Goal: Information Seeking & Learning: Learn about a topic

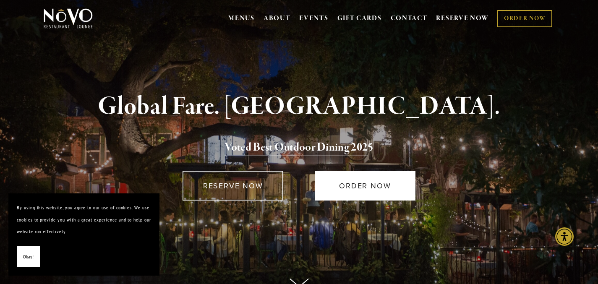
scroll to position [11, 0]
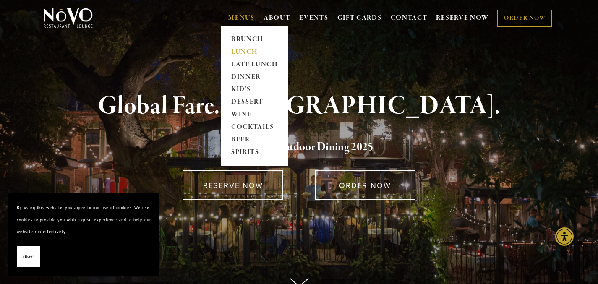
click at [239, 55] on link "LUNCH" at bounding box center [254, 52] width 52 height 13
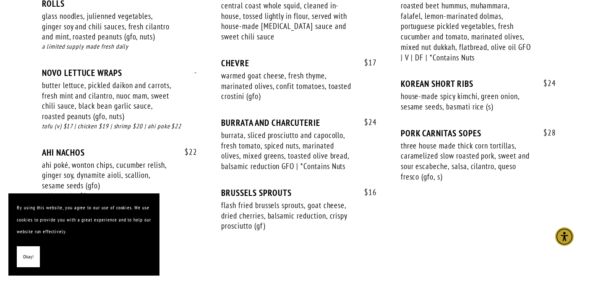
scroll to position [630, 0]
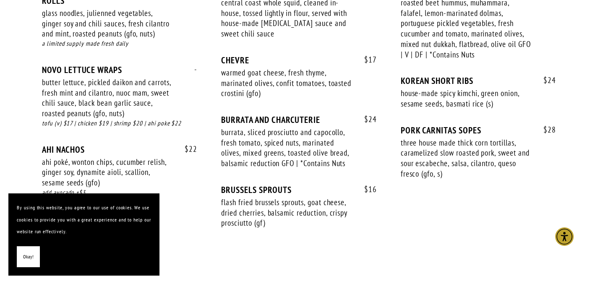
click at [24, 257] on span "Okay!" at bounding box center [28, 257] width 10 height 12
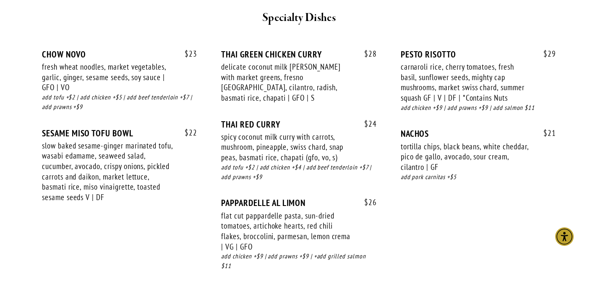
scroll to position [1503, 0]
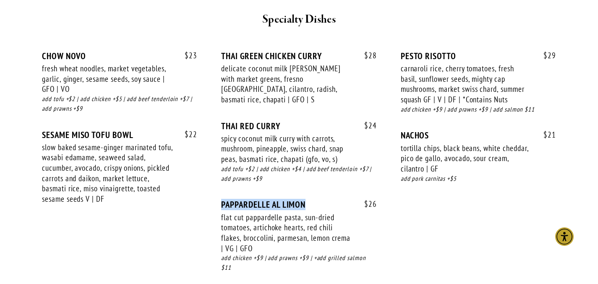
drag, startPoint x: 308, startPoint y: 179, endPoint x: 220, endPoint y: 181, distance: 88.6
click at [220, 181] on div "$ 23 CHOW NOVO fresh wheat noodles, market vegetables, garlic, ginger, sesame s…" at bounding box center [299, 170] width 514 height 238
drag, startPoint x: 213, startPoint y: 175, endPoint x: 309, endPoint y: 176, distance: 96.2
click at [309, 176] on div "$ 23 CHOW NOVO fresh wheat noodles, market vegetables, garlic, ginger, sesame s…" at bounding box center [299, 170] width 514 height 238
drag, startPoint x: 313, startPoint y: 175, endPoint x: 270, endPoint y: 175, distance: 42.8
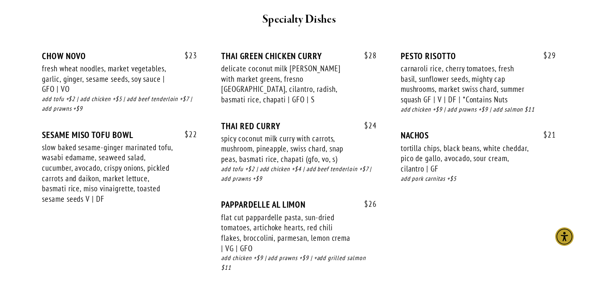
click at [270, 175] on div "$ 24 THAI RED [PERSON_NAME] spicy coconut milk [PERSON_NAME] with carrots, mush…" at bounding box center [298, 160] width 155 height 79
drag, startPoint x: 325, startPoint y: 183, endPoint x: 219, endPoint y: 183, distance: 105.8
click at [219, 183] on div "$ 23 CHOW NOVO fresh wheat noodles, market vegetables, garlic, ginger, sesame s…" at bounding box center [299, 170] width 514 height 238
copy div "PAPPARDELLE AL LIMON"
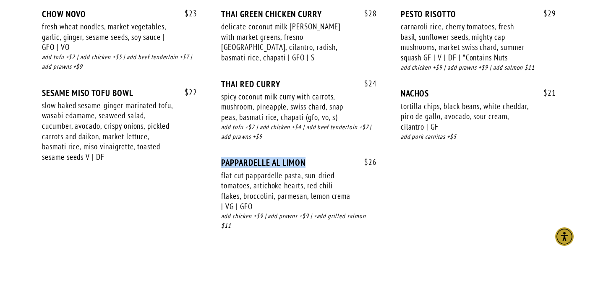
scroll to position [1551, 0]
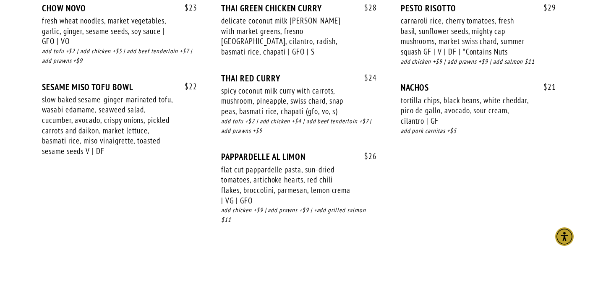
click at [386, 161] on div "$ 23 CHOW NOVO fresh wheat noodles, market vegetables, garlic, ginger, sesame s…" at bounding box center [299, 122] width 514 height 238
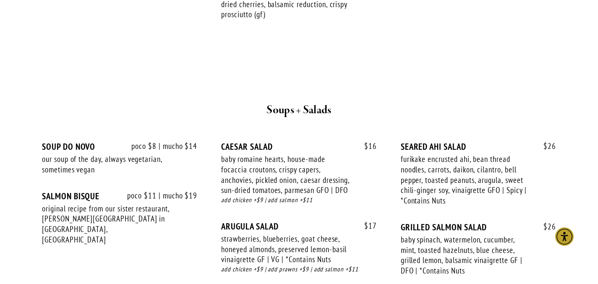
scroll to position [840, 0]
